Goal: Task Accomplishment & Management: Manage account settings

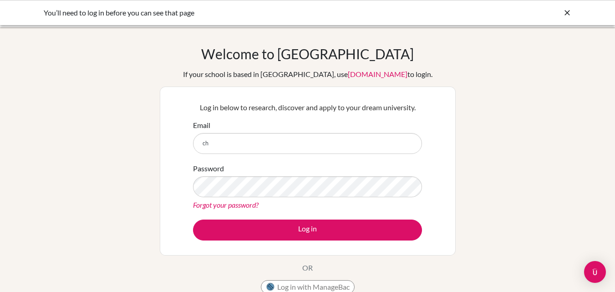
type input "c"
click at [214, 206] on link "Forgot your password?" at bounding box center [226, 204] width 66 height 9
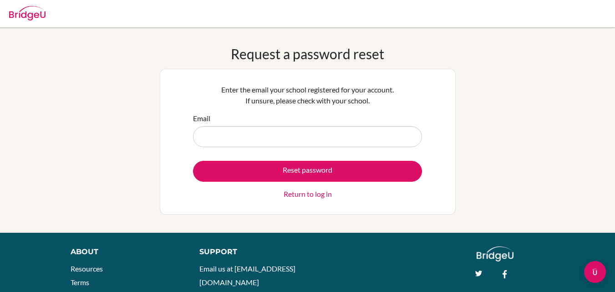
drag, startPoint x: 239, startPoint y: 139, endPoint x: 236, endPoint y: 135, distance: 5.1
click at [236, 135] on input "Email" at bounding box center [307, 136] width 229 height 21
type input "chaitalyc@rwadubai.com"
click at [193, 161] on button "Reset password" at bounding box center [307, 171] width 229 height 21
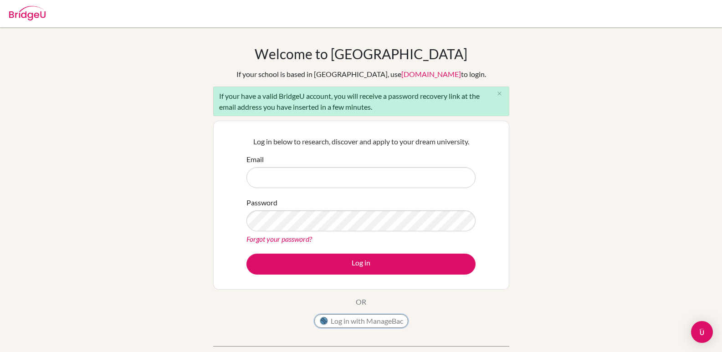
click at [346, 291] on button "Log in with ManageBac" at bounding box center [361, 321] width 94 height 14
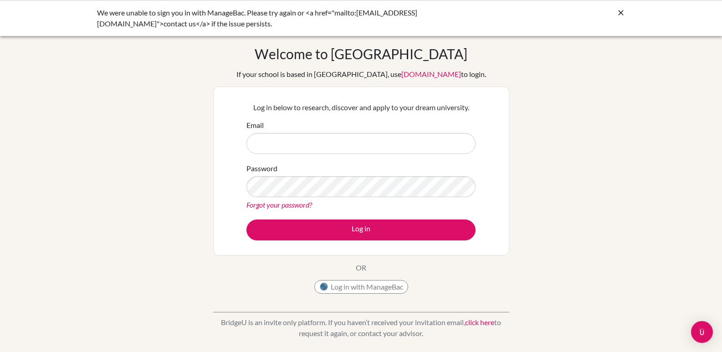
click at [483, 321] on link "click here" at bounding box center [479, 322] width 29 height 9
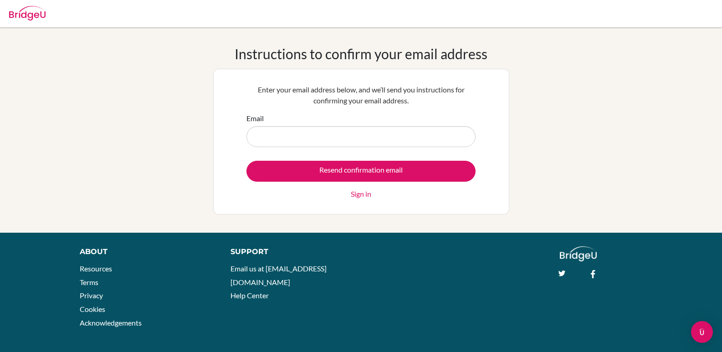
click at [282, 137] on input "Email" at bounding box center [360, 136] width 229 height 21
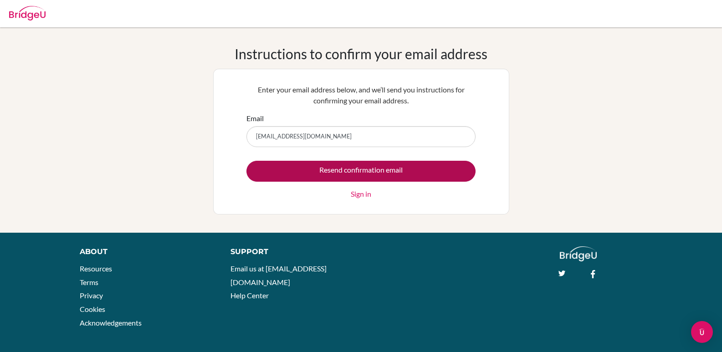
type input "chaitalyc@rwadubai.com"
click at [348, 170] on input "Resend confirmation email" at bounding box center [360, 171] width 229 height 21
